Goal: Navigation & Orientation: Find specific page/section

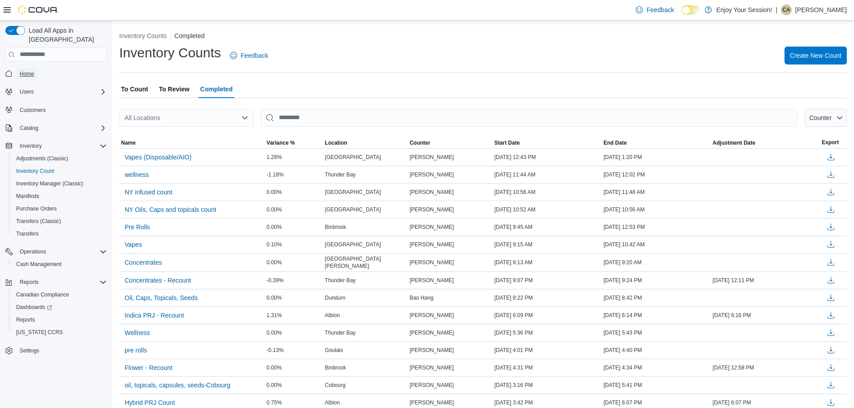
click at [24, 70] on span "Home" at bounding box center [27, 73] width 14 height 7
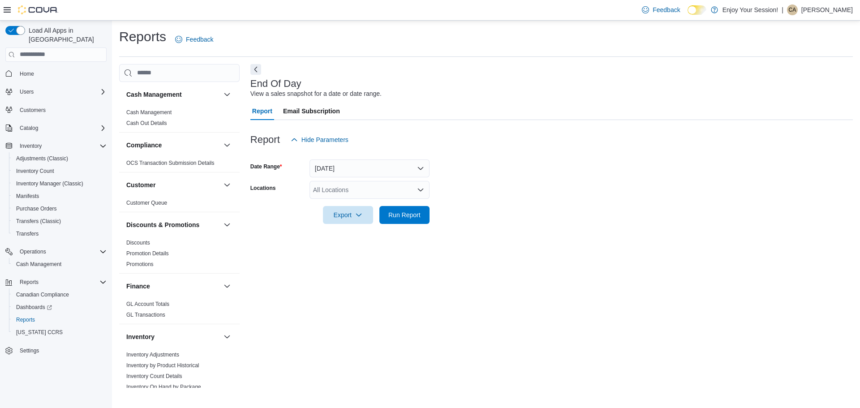
click at [41, 68] on span "Home" at bounding box center [61, 73] width 91 height 11
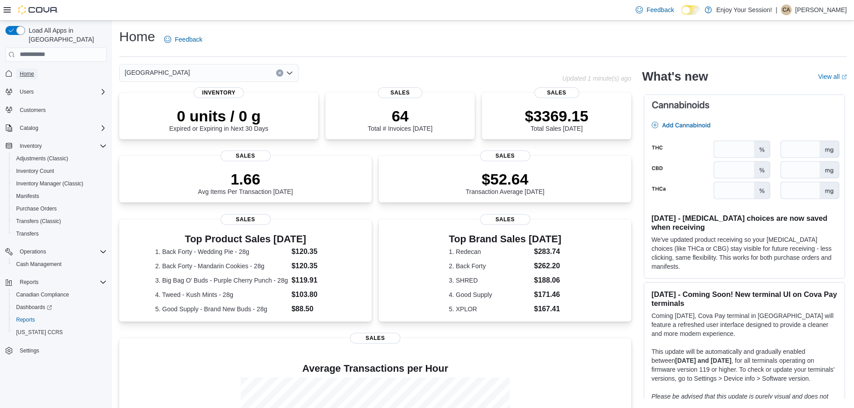
click at [24, 70] on span "Home" at bounding box center [27, 73] width 14 height 7
